Goal: Find specific page/section: Find specific page/section

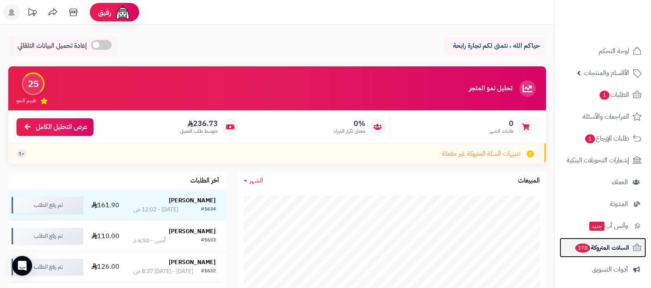
click at [598, 244] on span "السلات المتروكة 378" at bounding box center [601, 248] width 55 height 12
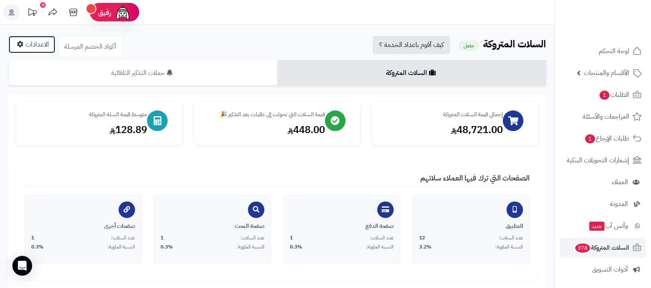
click at [24, 44] on link "الاعدادات" at bounding box center [31, 44] width 47 height 18
